Goal: Task Accomplishment & Management: Use online tool/utility

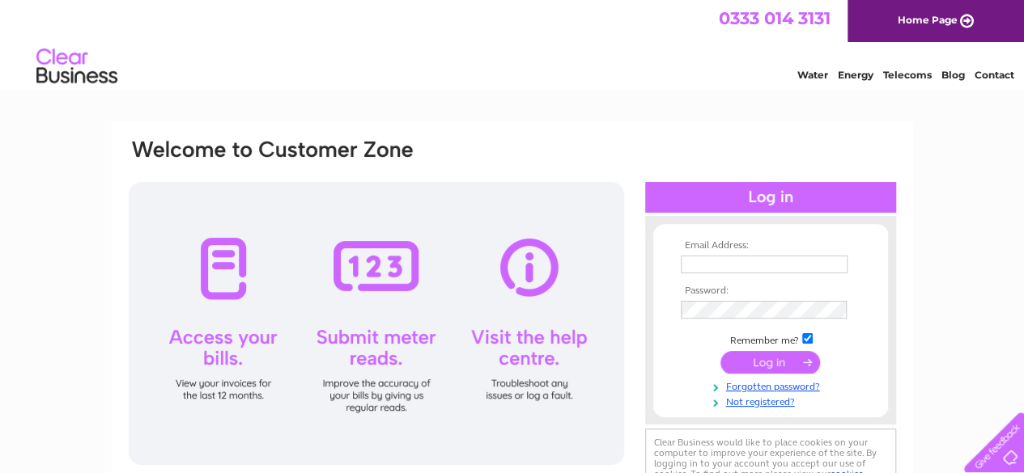
type input "angel4men007@yahoo.co.uk"
click at [762, 351] on input "submit" at bounding box center [770, 362] width 100 height 23
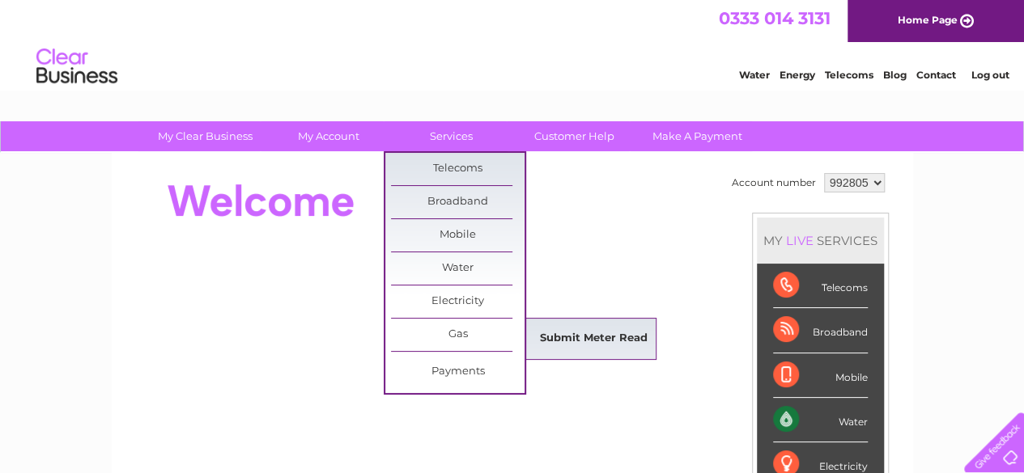
click at [558, 341] on link "Submit Meter Read" at bounding box center [594, 339] width 134 height 32
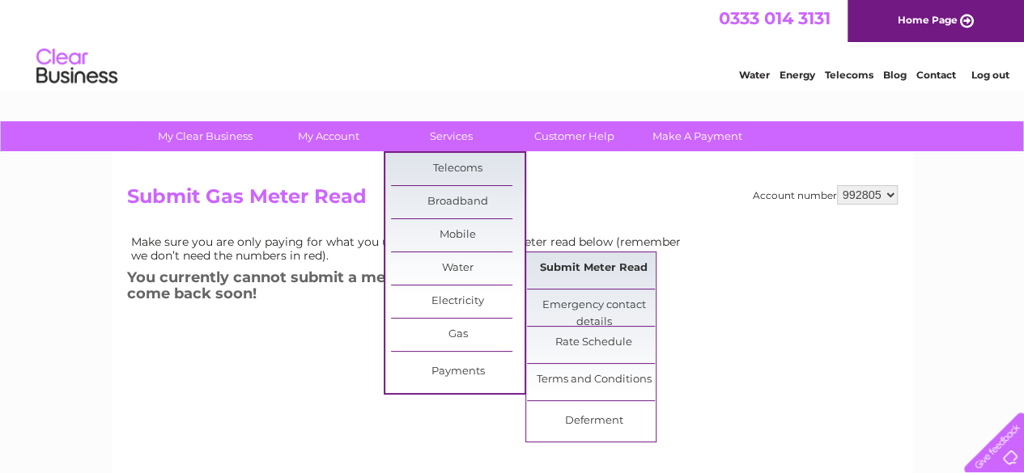
click at [562, 265] on link "Submit Meter Read" at bounding box center [594, 268] width 134 height 32
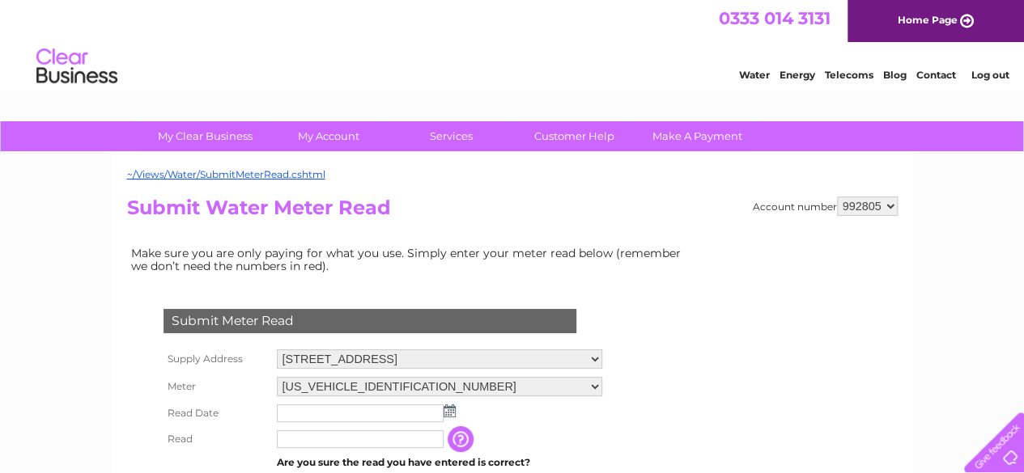
click at [448, 412] on img at bounding box center [449, 411] width 12 height 13
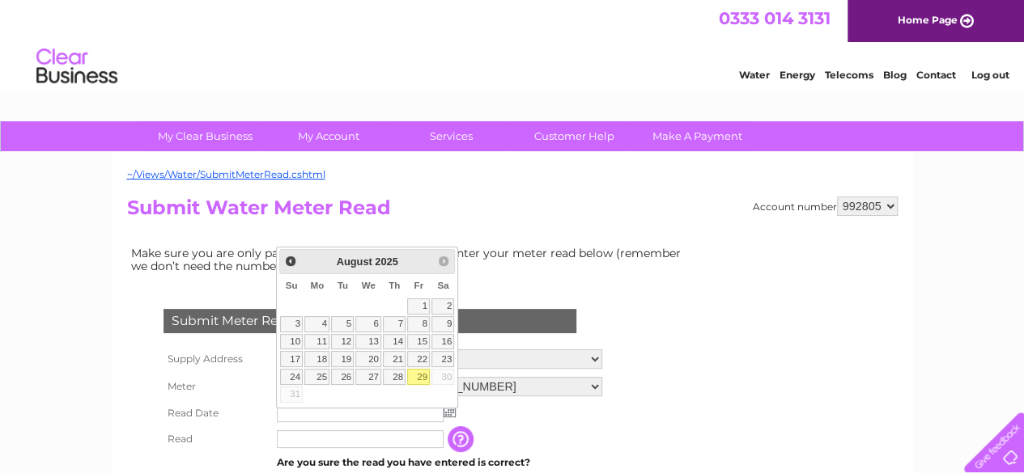
click at [413, 371] on link "29" at bounding box center [418, 377] width 23 height 16
type input "2025/08/29"
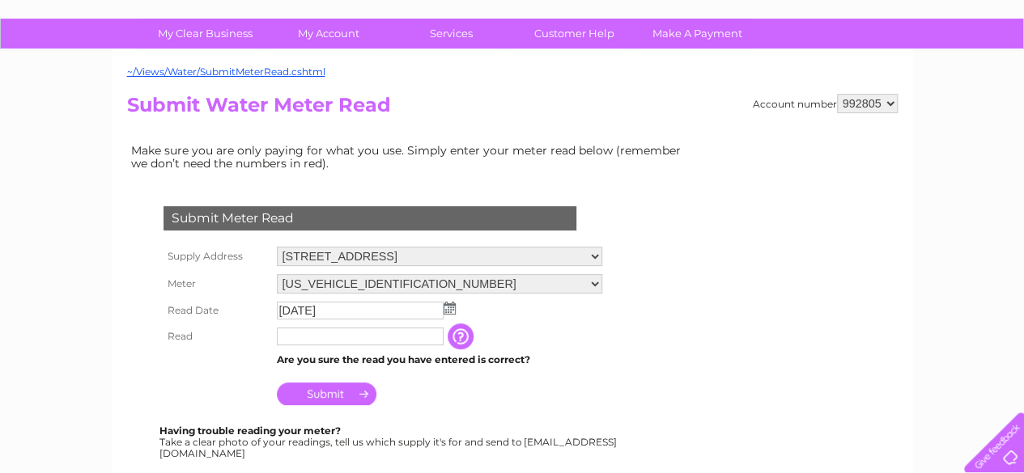
scroll to position [105, 0]
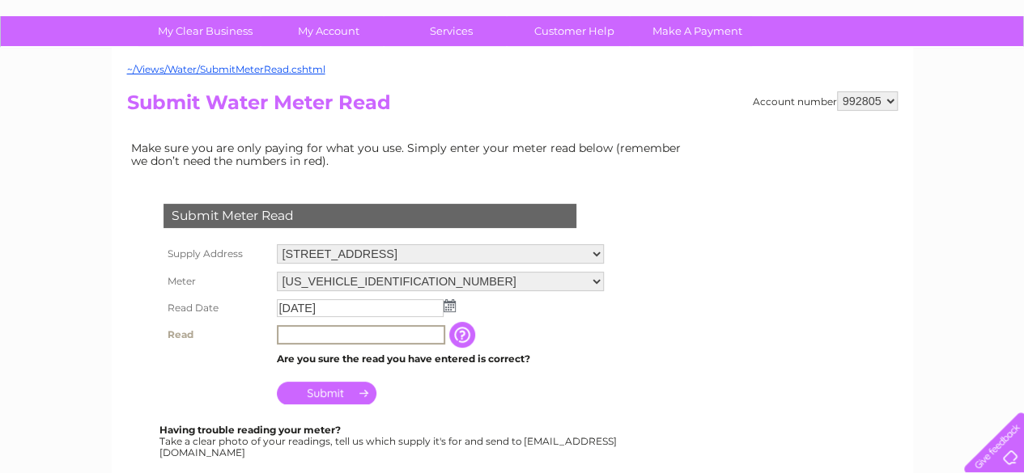
click at [328, 329] on input "text" at bounding box center [361, 334] width 168 height 19
type input "00092"
click at [337, 398] on input "Submit" at bounding box center [327, 391] width 100 height 23
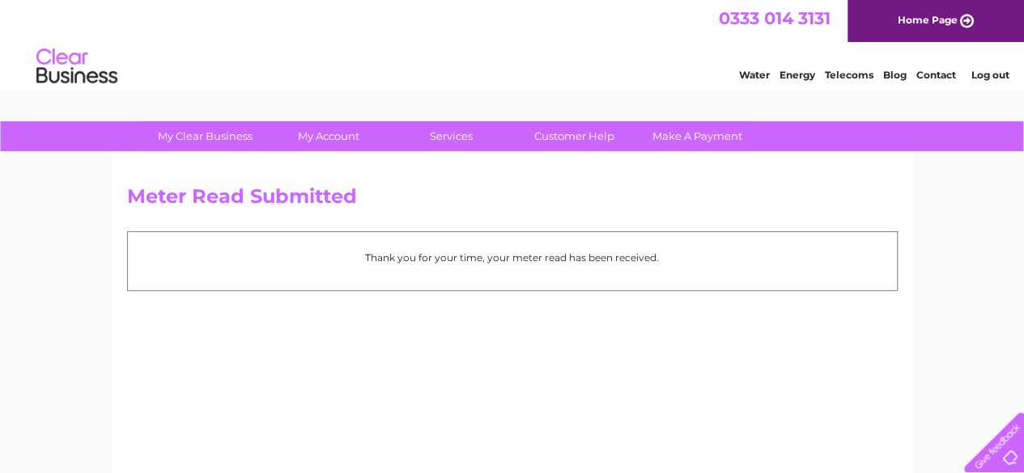
click at [1000, 77] on link "Log out" at bounding box center [989, 75] width 38 height 12
